Goal: Transaction & Acquisition: Subscribe to service/newsletter

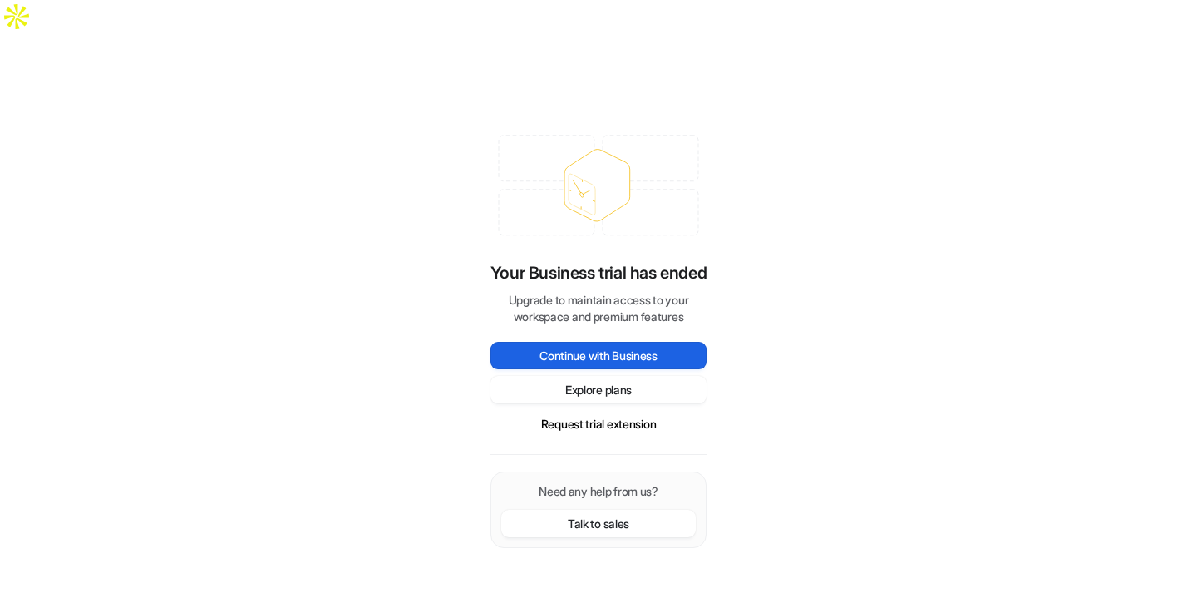
click at [623, 342] on button "Continue with Business" at bounding box center [598, 355] width 216 height 27
click at [604, 410] on button "Request trial extension" at bounding box center [598, 423] width 216 height 27
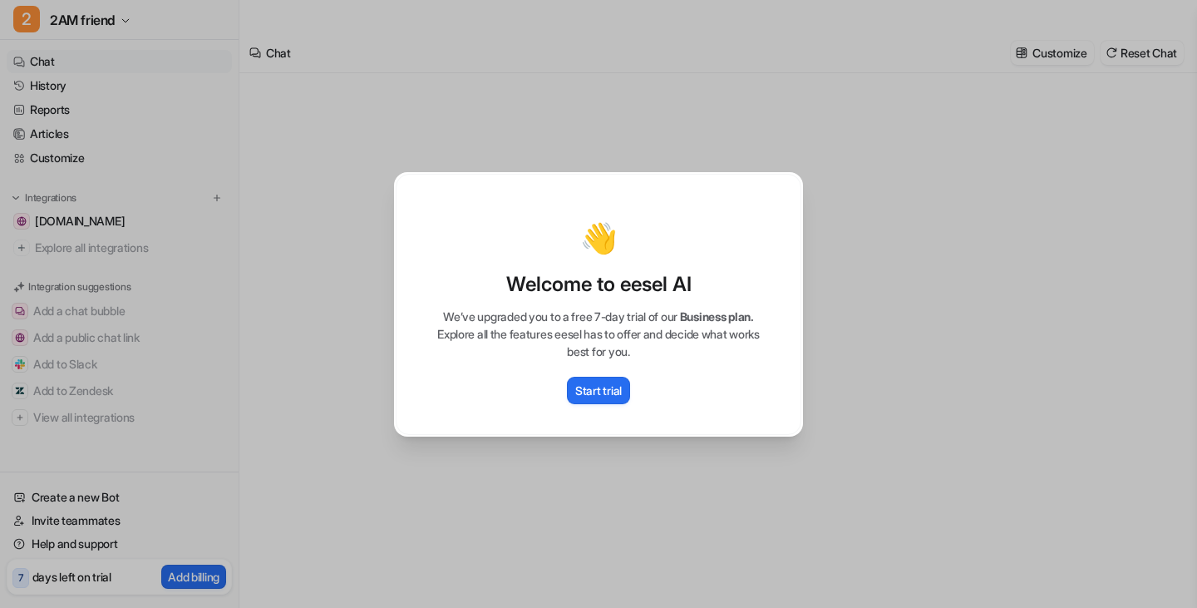
type textarea "**********"
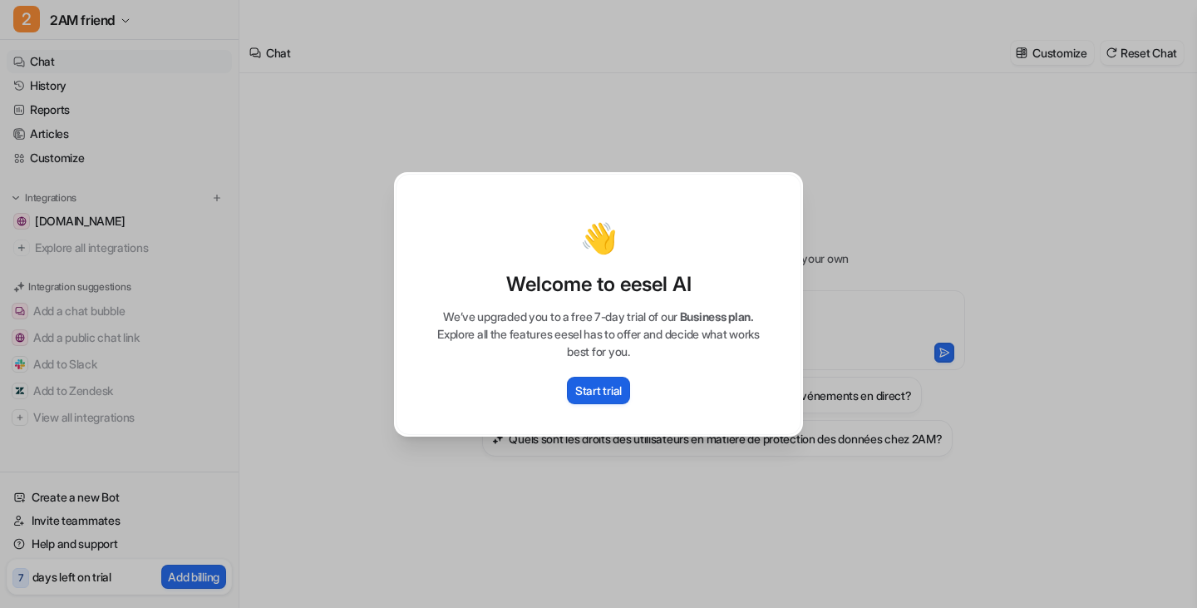
click at [602, 388] on p "Start trial" at bounding box center [598, 390] width 47 height 17
